Goal: Navigation & Orientation: Find specific page/section

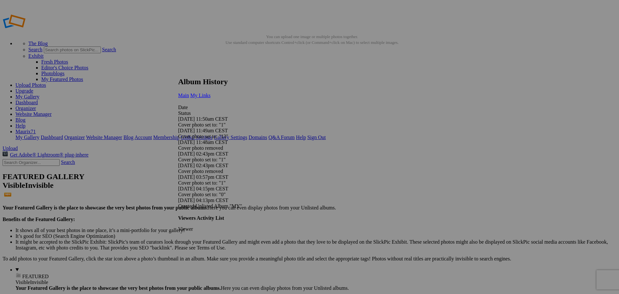
click at [211, 93] on span "My Links" at bounding box center [200, 95] width 20 height 5
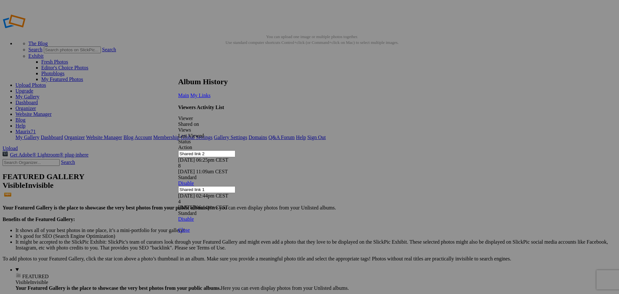
click at [178, 71] on link at bounding box center [178, 71] width 0 height 0
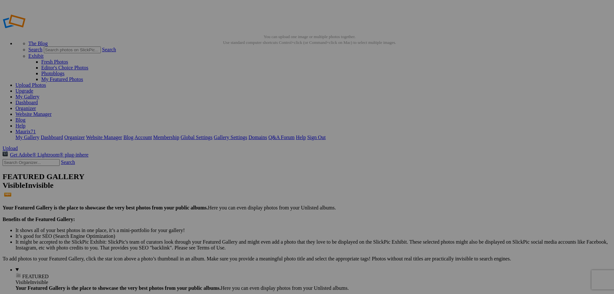
click at [38, 100] on link "Dashboard" at bounding box center [26, 102] width 22 height 5
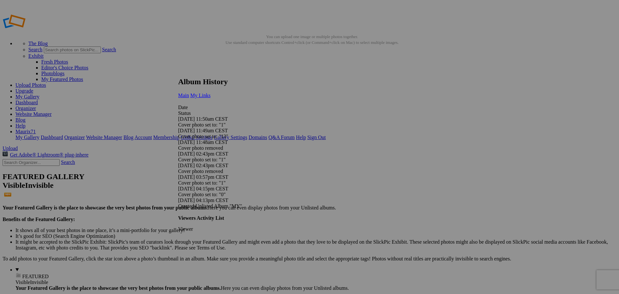
click at [211, 93] on span "My Links" at bounding box center [200, 95] width 20 height 5
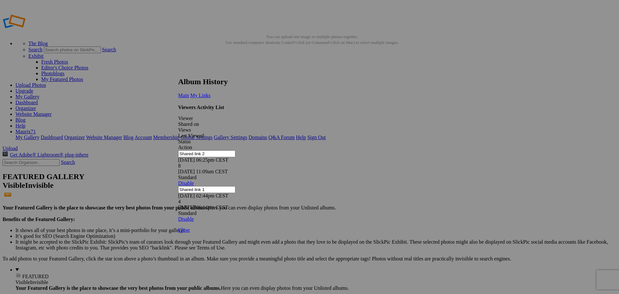
click at [178, 71] on link at bounding box center [178, 71] width 0 height 0
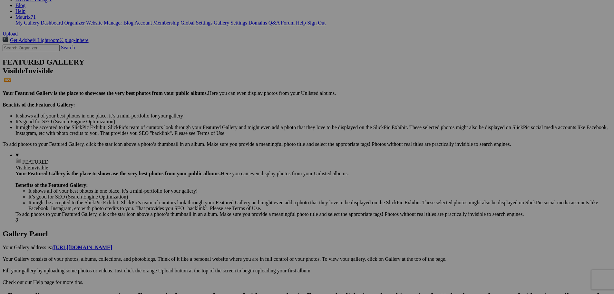
scroll to position [177, 0]
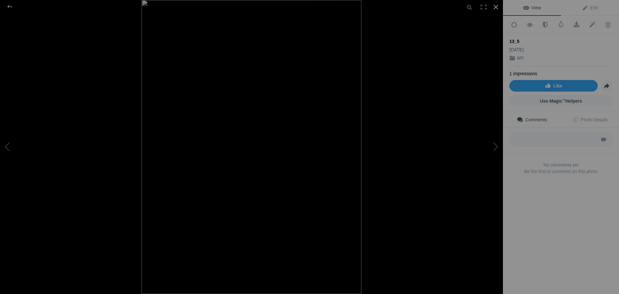
click at [494, 6] on div at bounding box center [496, 7] width 14 height 14
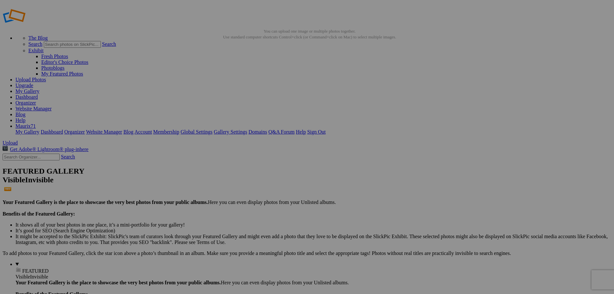
scroll to position [0, 0]
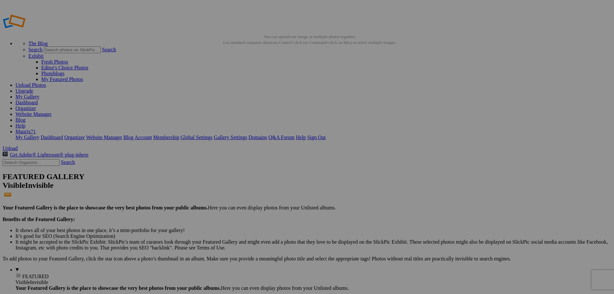
click at [38, 100] on link "Dashboard" at bounding box center [26, 102] width 22 height 5
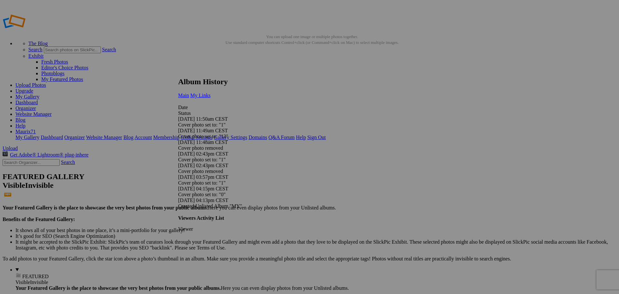
click at [211, 93] on link "My Links" at bounding box center [200, 95] width 20 height 5
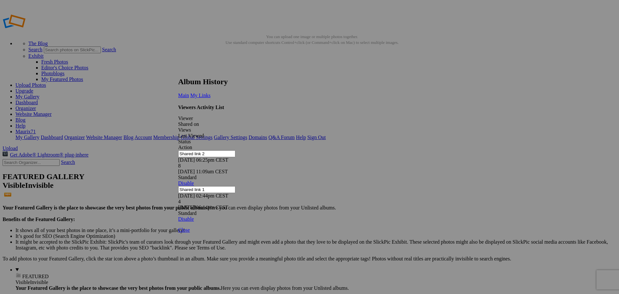
click at [178, 71] on link at bounding box center [178, 71] width 0 height 0
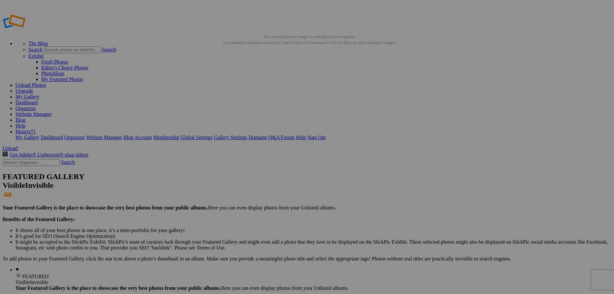
click at [38, 100] on link "Dashboard" at bounding box center [26, 102] width 22 height 5
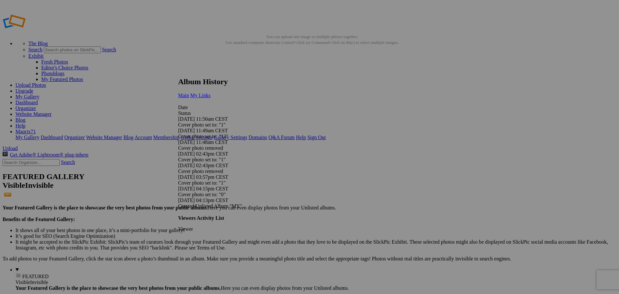
click at [211, 93] on link "My Links" at bounding box center [200, 95] width 20 height 5
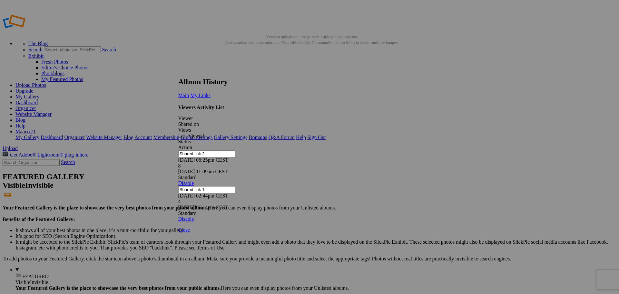
click at [178, 71] on link at bounding box center [178, 71] width 0 height 0
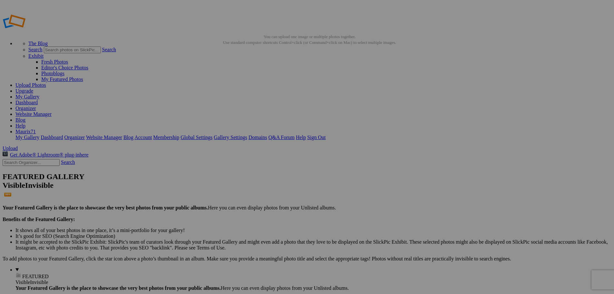
click at [38, 100] on link "Dashboard" at bounding box center [26, 102] width 22 height 5
